Goal: Task Accomplishment & Management: Complete application form

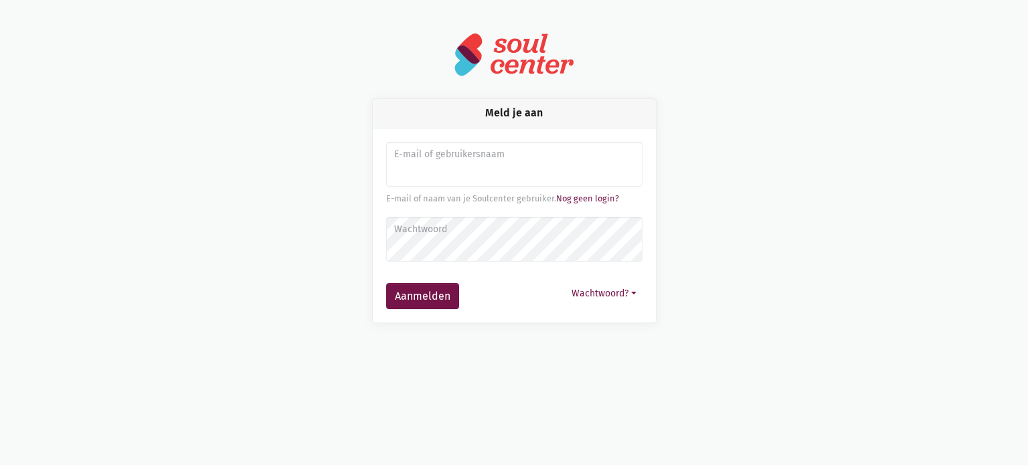
click at [462, 165] on input "Aanmelden" at bounding box center [514, 164] width 256 height 45
type input "joke.damman@torhout.be"
click at [386, 283] on button "Aanmelden" at bounding box center [422, 296] width 73 height 27
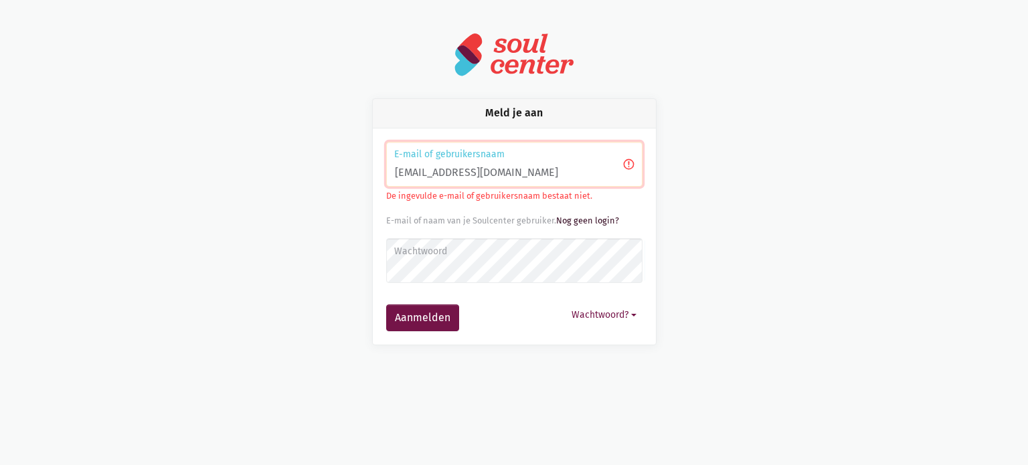
click at [589, 223] on link "Nog geen login?" at bounding box center [587, 220] width 63 height 10
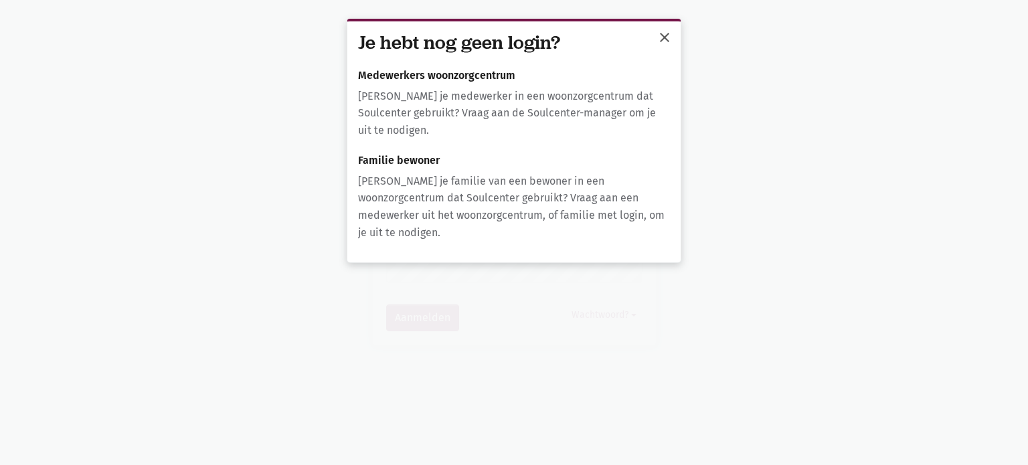
click at [657, 42] on span "close" at bounding box center [664, 37] width 16 height 16
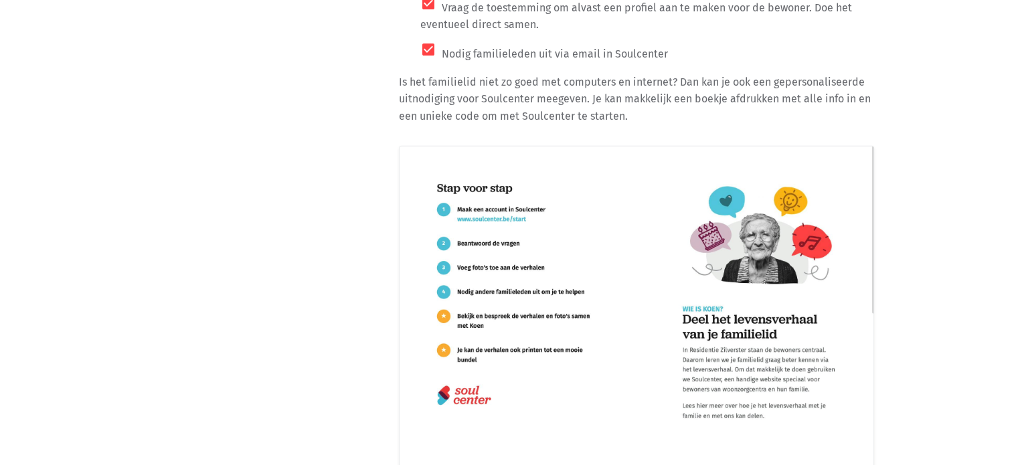
scroll to position [24330, 0]
